Goal: Information Seeking & Learning: Learn about a topic

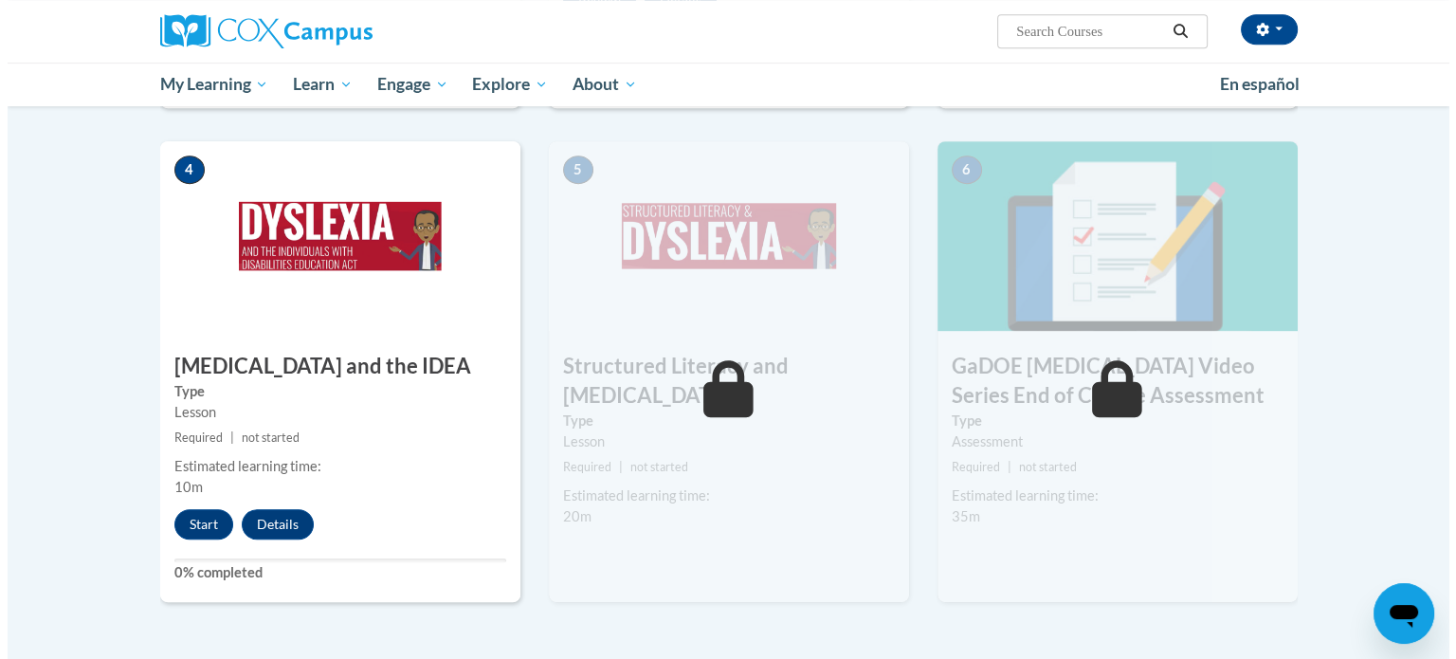
scroll to position [1004, 0]
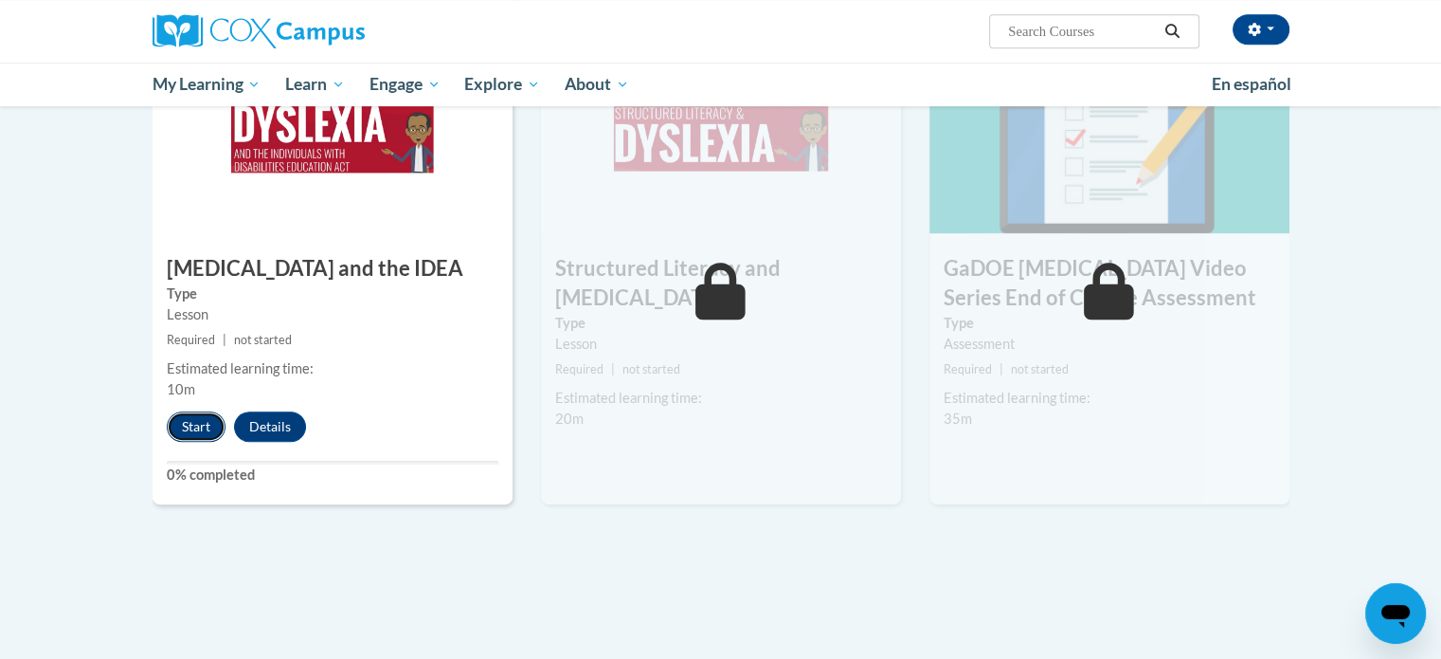
click at [197, 411] on button "Start" at bounding box center [196, 426] width 59 height 30
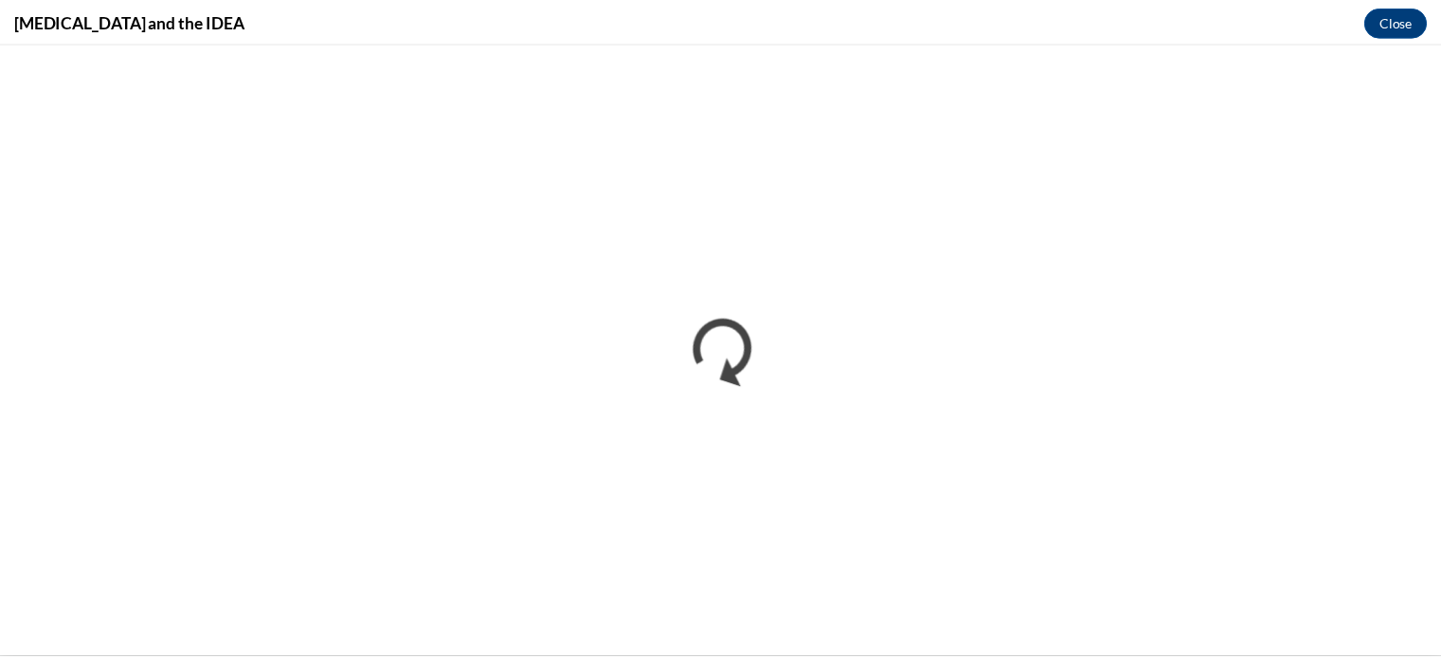
scroll to position [0, 0]
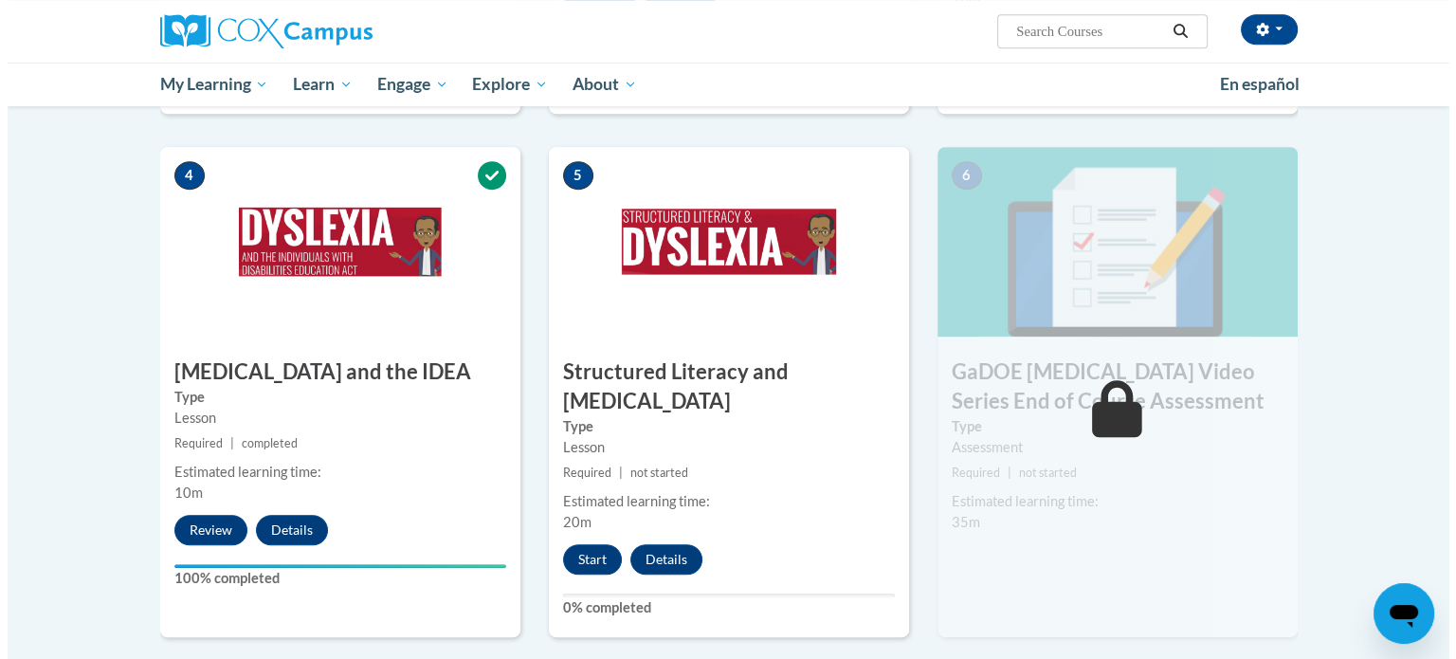
scroll to position [898, 0]
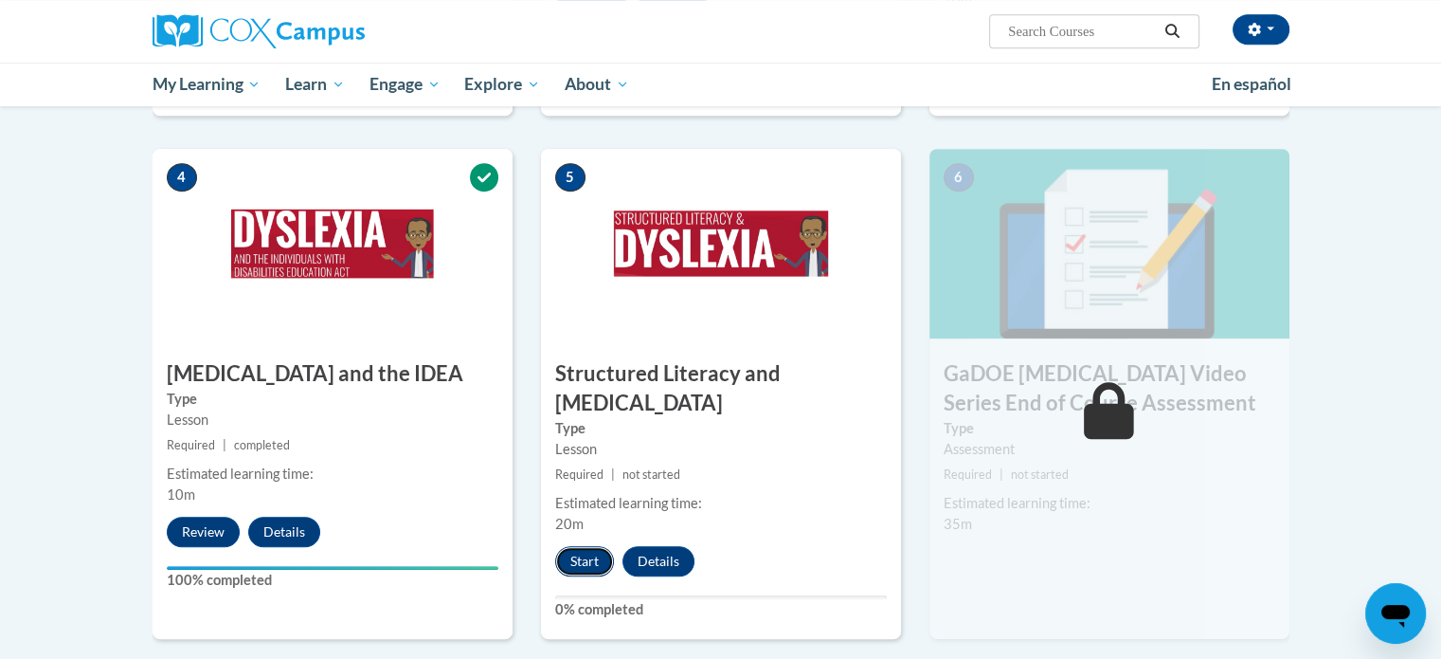
click at [575, 546] on button "Start" at bounding box center [584, 561] width 59 height 30
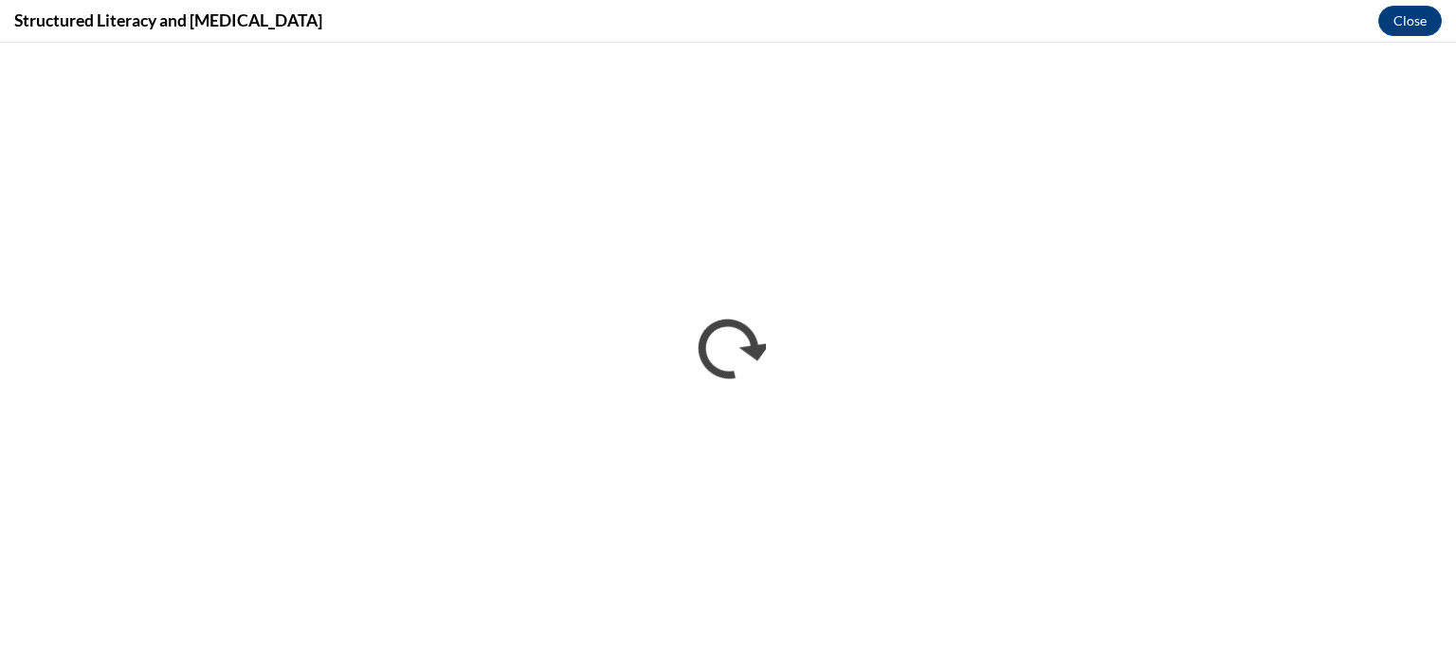
scroll to position [0, 0]
